Goal: Answer question/provide support

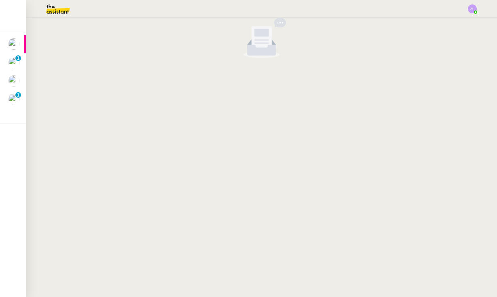
click at [74, 36] on nz-empty-default at bounding box center [261, 38] width 464 height 40
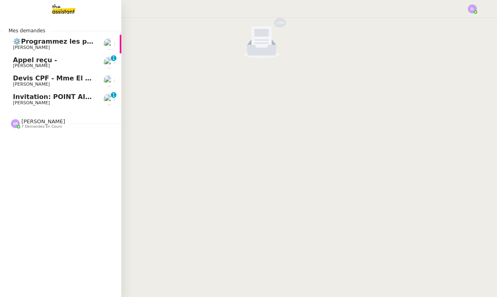
click at [34, 103] on span "[PERSON_NAME]" at bounding box center [31, 102] width 37 height 5
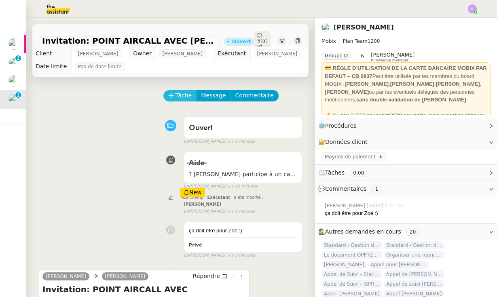
scroll to position [0, 0]
click at [185, 96] on span "Tâche" at bounding box center [183, 95] width 17 height 9
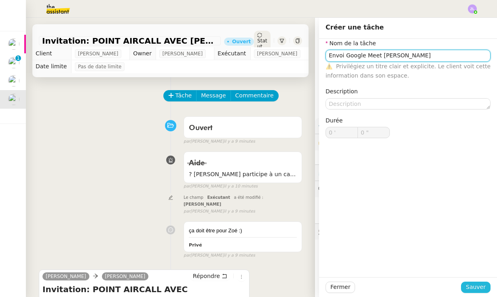
type input "Envoi Google Meet [PERSON_NAME]"
click at [467, 288] on span "Sauver" at bounding box center [475, 286] width 20 height 9
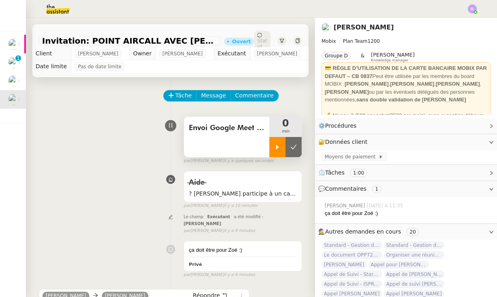
click at [278, 143] on div at bounding box center [277, 147] width 16 height 20
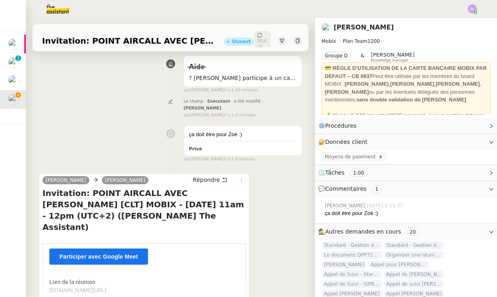
scroll to position [173, 0]
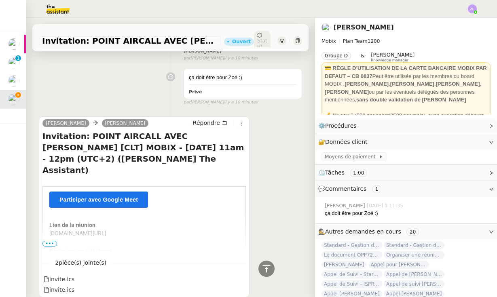
click at [315, 0] on div at bounding box center [248, 9] width 456 height 18
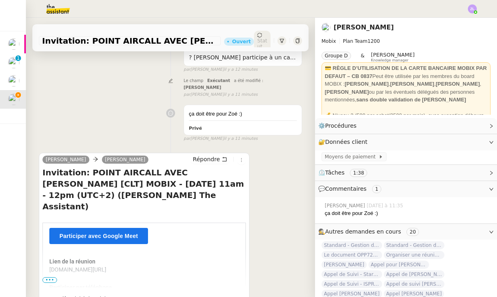
scroll to position [135, 0]
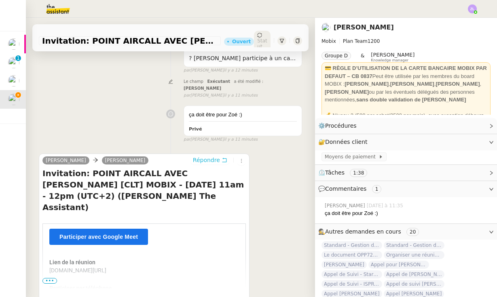
click at [203, 156] on span "Répondre" at bounding box center [206, 160] width 27 height 8
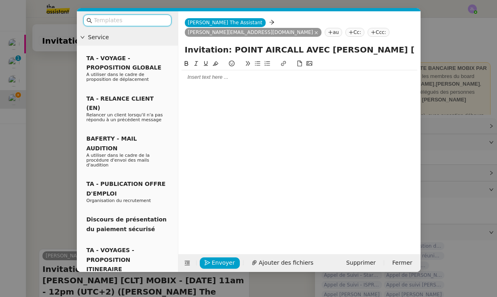
click at [197, 74] on div at bounding box center [299, 77] width 236 height 7
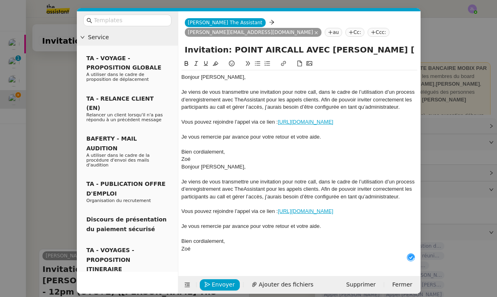
scroll to position [8, 0]
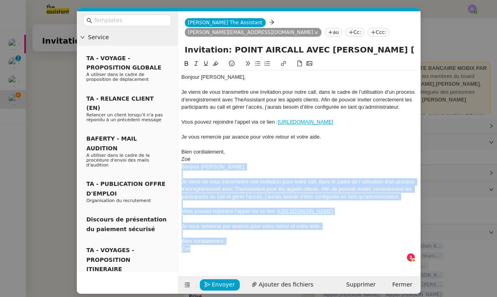
drag, startPoint x: 203, startPoint y: 253, endPoint x: 179, endPoint y: 161, distance: 95.2
click at [179, 161] on nz-spin "Bonjour [PERSON_NAME], Je viens de vous transmettre une invitation pour notre c…" at bounding box center [299, 163] width 242 height 208
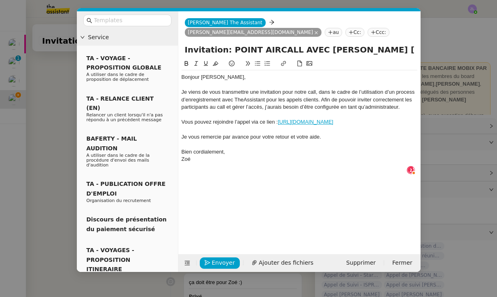
click at [193, 156] on div "Zoé" at bounding box center [299, 159] width 236 height 7
click at [167, 156] on nz-layout "Service TA - VOYAGE - PROPOSITION GLOBALE A utiliser dans le cadre de propositi…" at bounding box center [248, 141] width 343 height 261
click at [322, 90] on div "Je viens de vous transmettre une invitation pour notre call, dans le cadre de l…" at bounding box center [299, 99] width 236 height 22
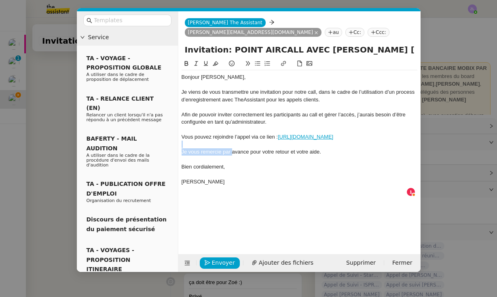
drag, startPoint x: 222, startPoint y: 148, endPoint x: 233, endPoint y: 150, distance: 10.7
click at [233, 150] on div "Bonjour [PERSON_NAME], Je viens de vous transmettre une invitation pour notre c…" at bounding box center [299, 136] width 236 height 133
click at [223, 148] on div "Je vous remercie par avance pour votre retour et votre aide." at bounding box center [299, 151] width 236 height 7
drag, startPoint x: 223, startPoint y: 148, endPoint x: 329, endPoint y: 147, distance: 105.9
click at [329, 148] on div "Je vous remercie par avance pour votre retour et votre aide." at bounding box center [299, 151] width 236 height 7
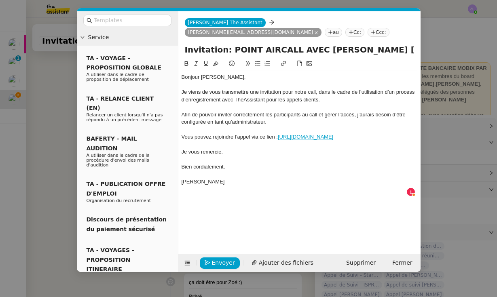
click at [282, 136] on div "Vous pouvez rejoindre l’appel via ce lien : [URL][DOMAIN_NAME]" at bounding box center [299, 136] width 236 height 7
click at [264, 133] on div "Vous pouvez rejoindre l’appel via ce lien" at bounding box center [299, 136] width 236 height 7
click at [285, 61] on icon at bounding box center [283, 64] width 6 height 6
type input "lien"
paste input ": [URL][DOMAIN_NAME]"
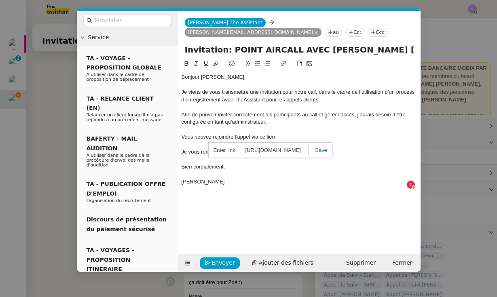
type input ": [URL][DOMAIN_NAME]"
click at [319, 147] on link at bounding box center [317, 150] width 19 height 6
click at [327, 141] on div at bounding box center [299, 144] width 236 height 7
click at [285, 133] on div "Vous pouvez rejoindre l’appel via ce lien" at bounding box center [299, 136] width 236 height 7
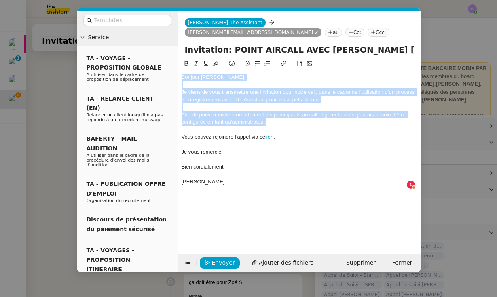
drag, startPoint x: 269, startPoint y: 112, endPoint x: 173, endPoint y: 61, distance: 108.6
click at [173, 61] on nz-layout "Service TA - VOYAGE - PROPOSITION GLOBALE A utiliser dans le cadre de propositi…" at bounding box center [248, 141] width 343 height 261
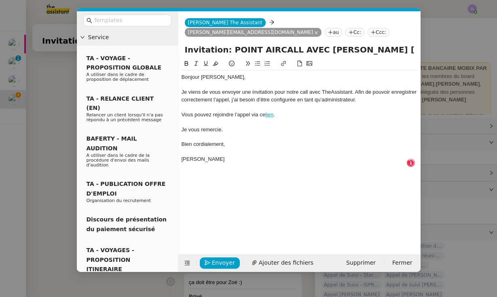
click at [356, 88] on div "Je viens de vous envoyer une invitation pour notre call avec TheAssistant. Afin…" at bounding box center [299, 95] width 236 height 15
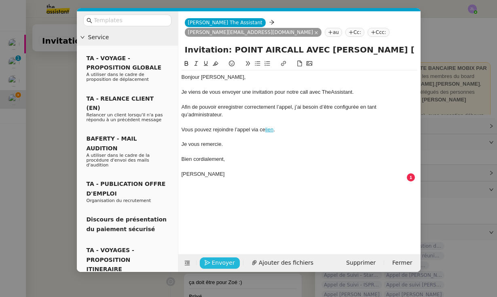
click at [219, 263] on span "Envoyer" at bounding box center [223, 262] width 23 height 9
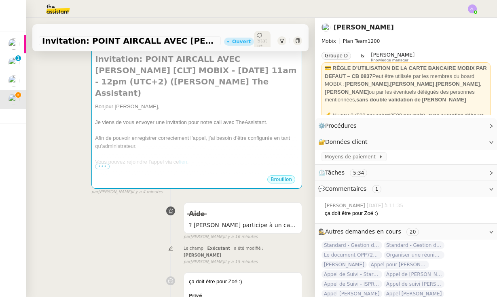
scroll to position [-1, 0]
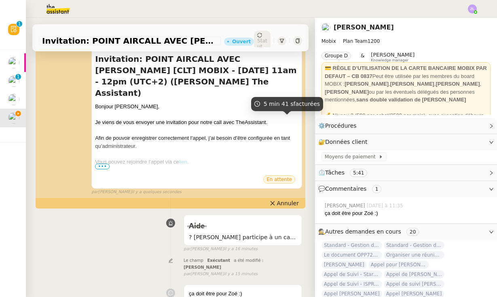
click at [278, 22] on div at bounding box center [285, 12] width 32 height 20
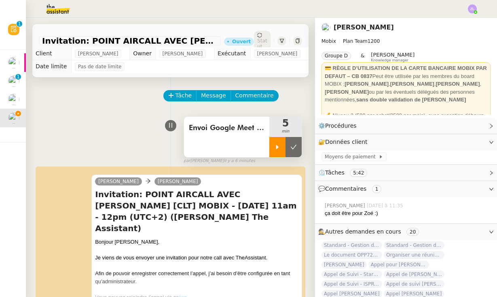
scroll to position [0, 0]
click at [285, 148] on div at bounding box center [277, 147] width 16 height 20
click at [285, 151] on div at bounding box center [285, 147] width 32 height 20
click at [292, 151] on button at bounding box center [293, 147] width 16 height 20
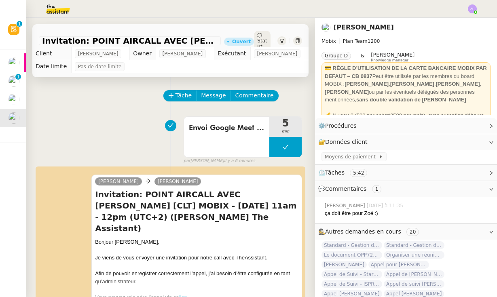
click at [261, 37] on div "Statut" at bounding box center [262, 41] width 17 height 20
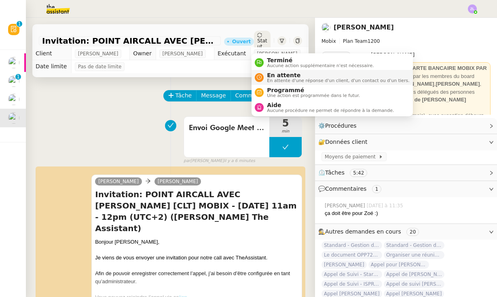
click at [269, 73] on span "En attente" at bounding box center [338, 75] width 142 height 6
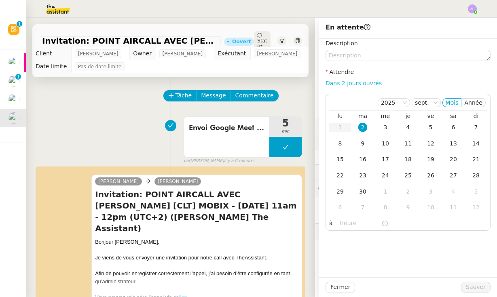
click at [364, 84] on link "Dans 2 jours ouvrés" at bounding box center [353, 83] width 56 height 6
click at [387, 129] on div "3" at bounding box center [385, 127] width 9 height 9
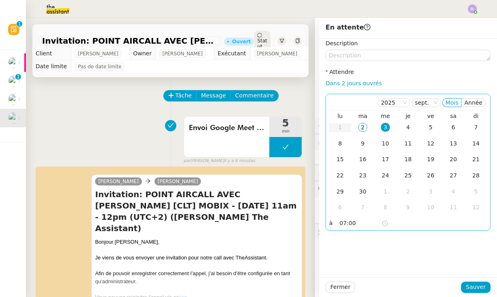
click at [342, 222] on input "07:00" at bounding box center [360, 223] width 42 height 9
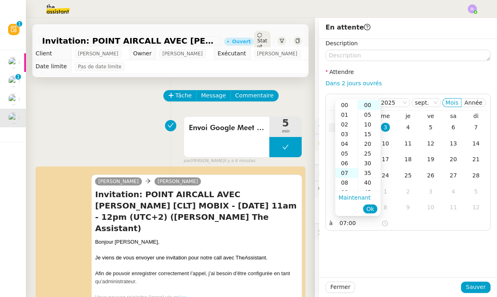
scroll to position [68, 0]
click at [346, 137] on div "10" at bounding box center [346, 134] width 23 height 10
click at [368, 183] on div "55" at bounding box center [369, 181] width 22 height 10
type input "10:55"
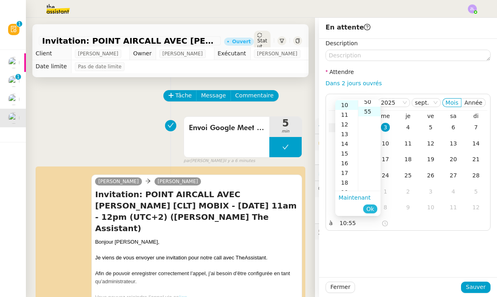
scroll to position [107, 0]
click at [371, 208] on span "Ok" at bounding box center [370, 209] width 8 height 8
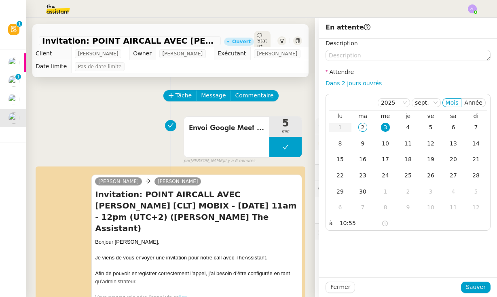
click at [345, 63] on div "Description Attendre Dans 2 jours ouvrés [DATE] Mois Année lu ma me je ve sa di…" at bounding box center [407, 135] width 165 height 192
click at [337, 47] on nz-form-label "Description" at bounding box center [341, 44] width 32 height 11
click at [336, 61] on div "Description Attendre Dans 2 jours ouvrés [DATE] Mois Année lu ma me je ve sa di…" at bounding box center [407, 135] width 165 height 192
click at [333, 53] on textarea at bounding box center [407, 55] width 165 height 11
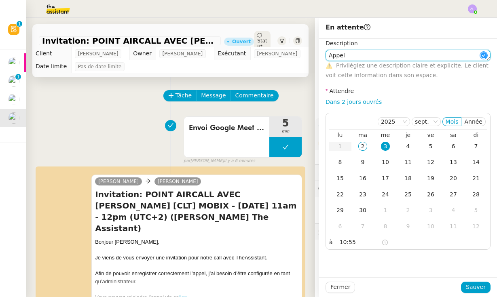
type textarea "Appel"
click at [474, 285] on span "Sauver" at bounding box center [475, 286] width 20 height 9
